Goal: Book appointment/travel/reservation

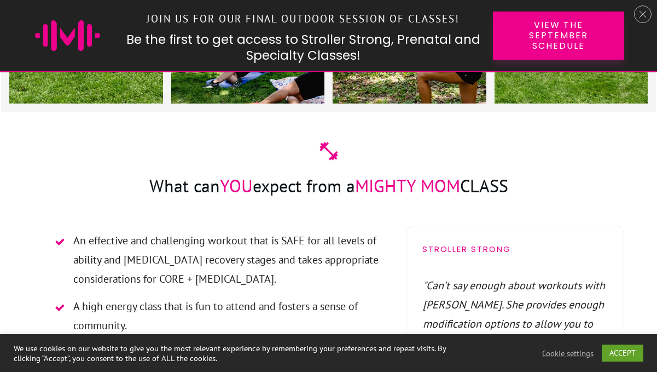
scroll to position [1333, 0]
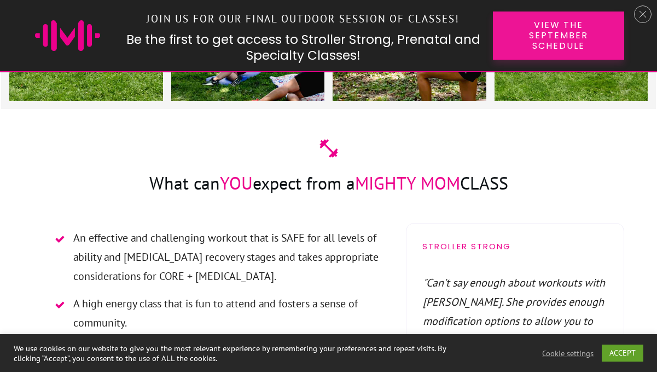
click at [550, 43] on span "View the September Schedule" at bounding box center [558, 36] width 93 height 32
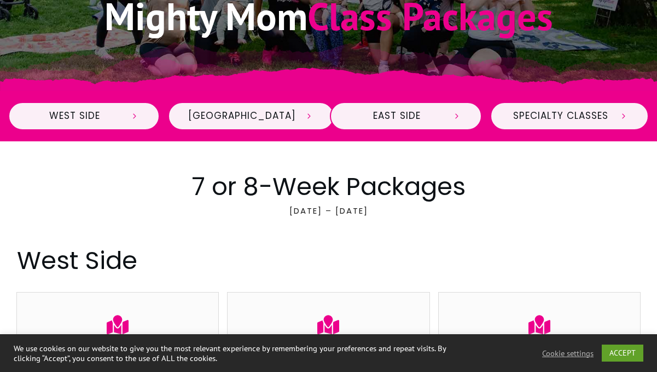
scroll to position [389, 0]
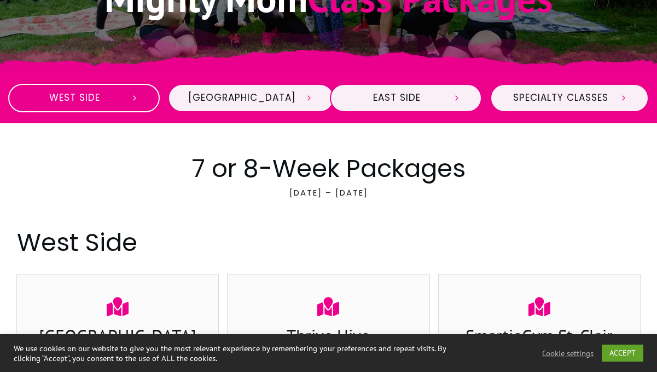
click at [127, 94] on span at bounding box center [130, 98] width 18 height 10
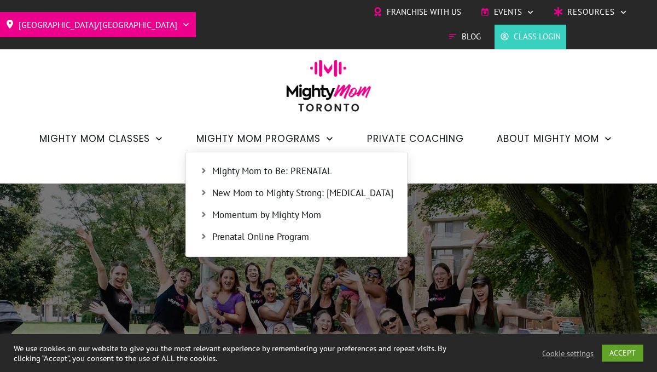
click at [274, 194] on span "New Mom to Mighty Strong: [MEDICAL_DATA]" at bounding box center [302, 193] width 181 height 14
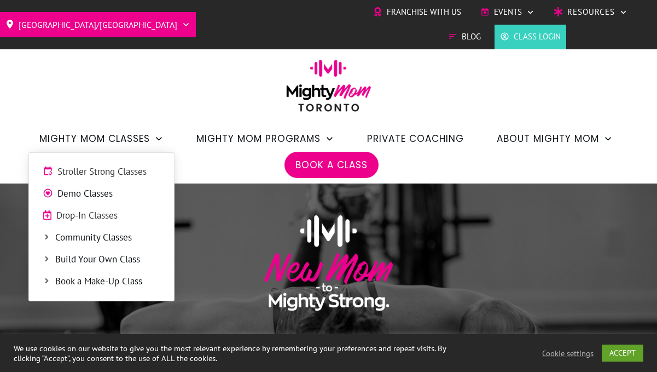
click at [103, 216] on span "Drop-In Classes" at bounding box center [108, 216] width 104 height 14
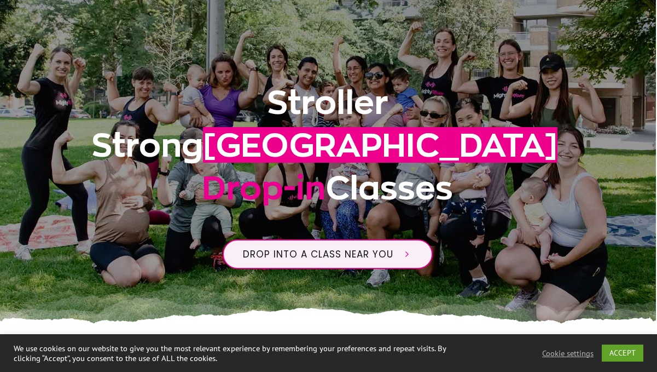
scroll to position [199, 1]
